Goal: Task Accomplishment & Management: Manage account settings

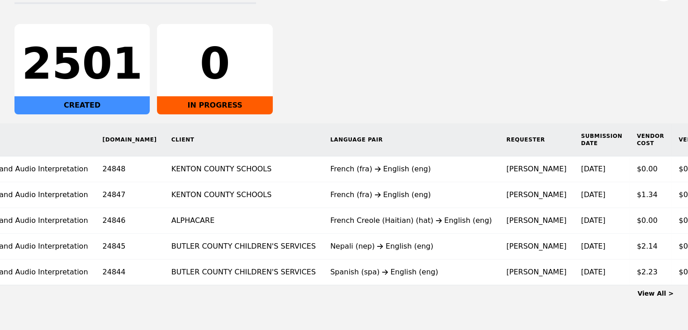
scroll to position [0, 78]
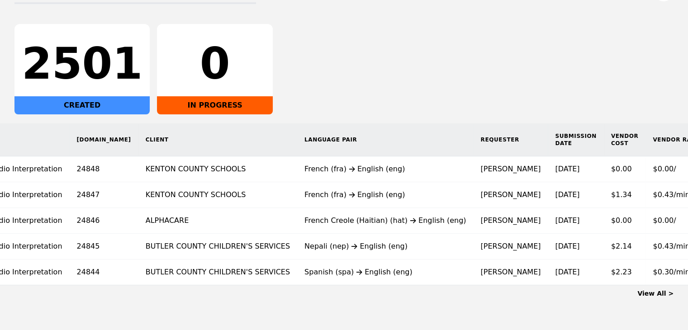
click at [297, 227] on td "French Creole (Haitian) (hat) English (eng)" at bounding box center [385, 221] width 176 height 26
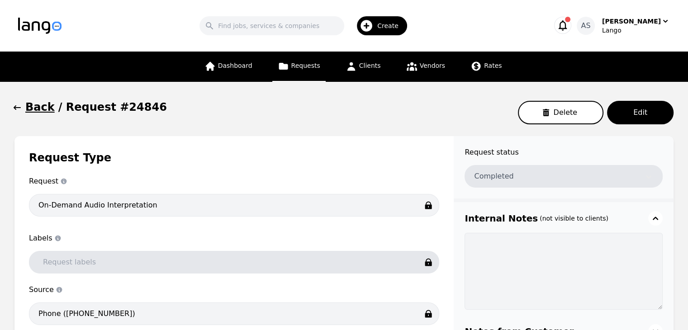
click at [20, 108] on icon "button" at bounding box center [17, 107] width 7 height 5
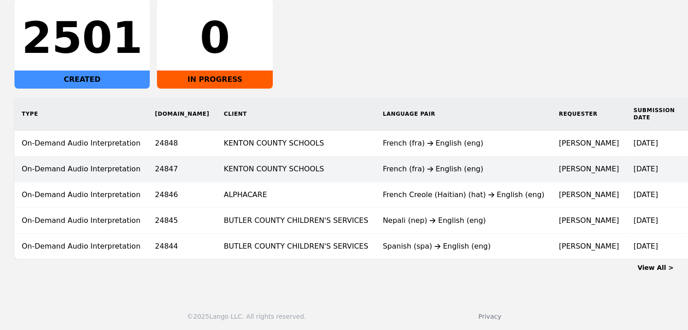
scroll to position [169, 0]
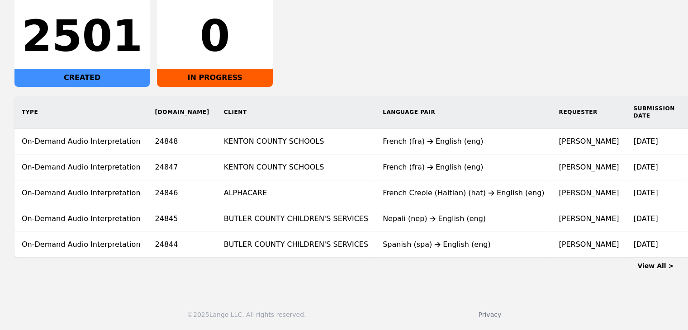
click at [654, 268] on link "View All >" at bounding box center [655, 265] width 36 height 7
